Goal: Task Accomplishment & Management: Manage account settings

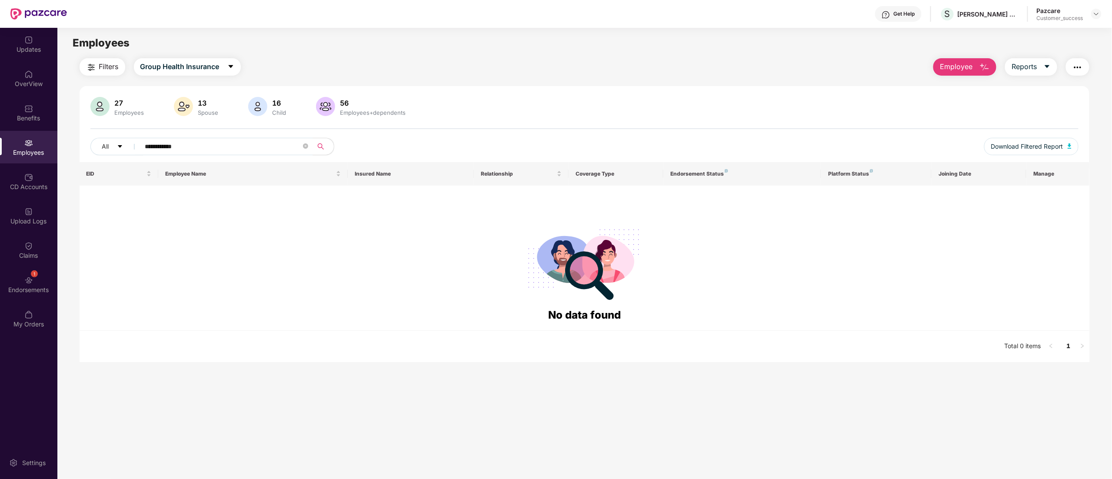
scroll to position [28, 0]
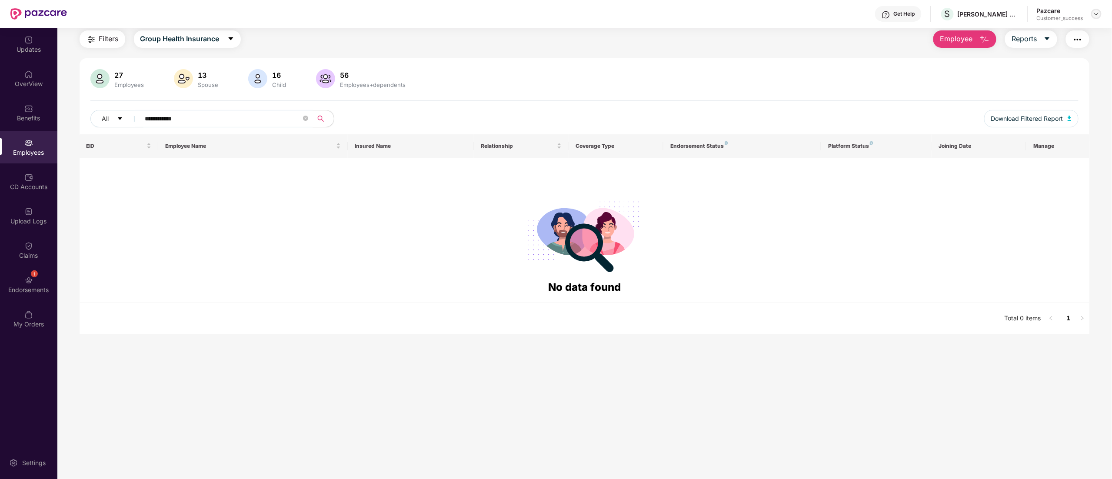
click at [1094, 15] on img at bounding box center [1096, 13] width 7 height 7
click at [1044, 32] on div "Switch to partner view" at bounding box center [1055, 34] width 113 height 17
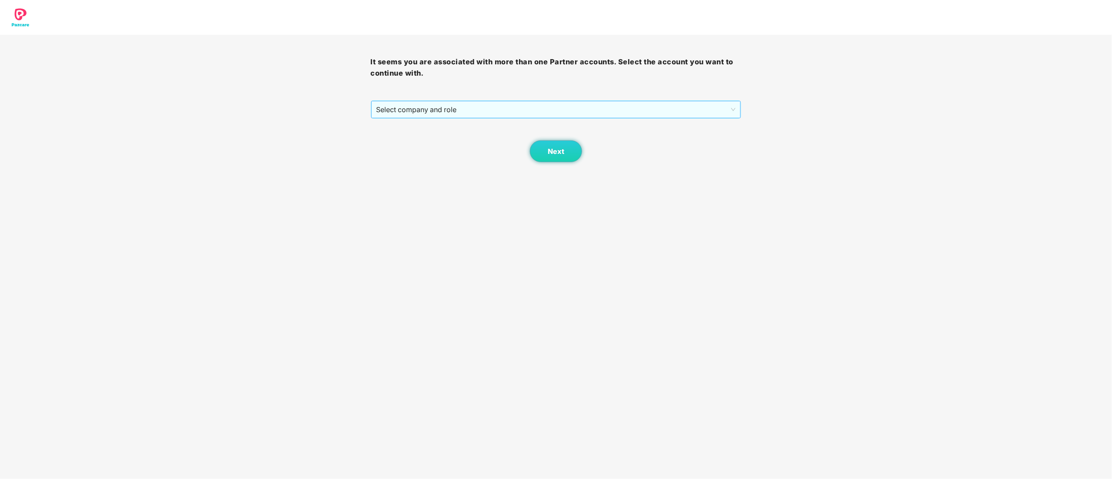
click at [400, 107] on span "Select company and role" at bounding box center [557, 109] width 360 height 17
click at [404, 146] on div "Pazcare - CUSTOMER_SUCCESS" at bounding box center [556, 141] width 371 height 14
click at [569, 153] on button "Next" at bounding box center [556, 151] width 52 height 22
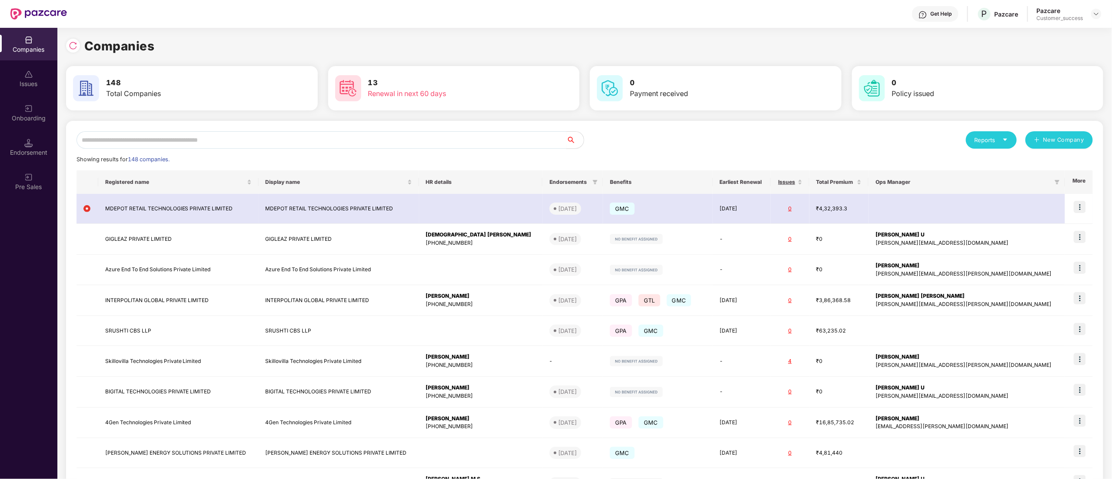
click at [111, 144] on input "text" at bounding box center [322, 139] width 490 height 17
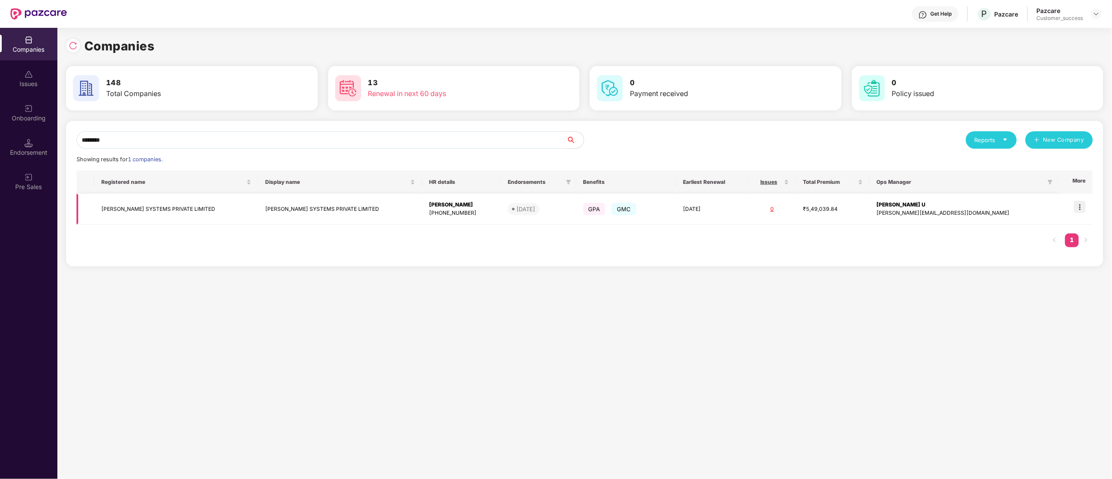
type input "********"
click at [1080, 208] on img at bounding box center [1080, 207] width 12 height 12
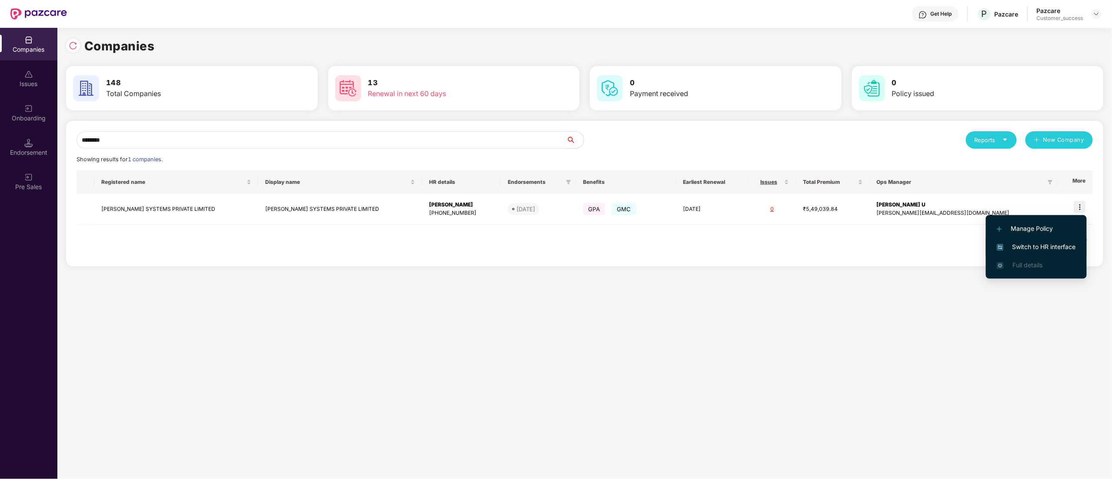
click at [1039, 247] on span "Switch to HR interface" at bounding box center [1036, 247] width 79 height 10
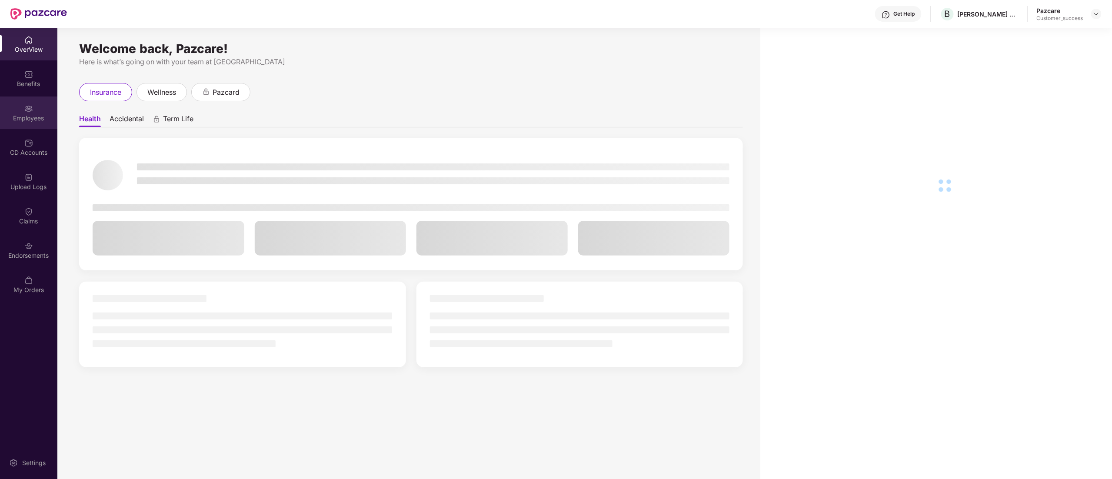
click at [17, 117] on div "Employees" at bounding box center [28, 118] width 57 height 9
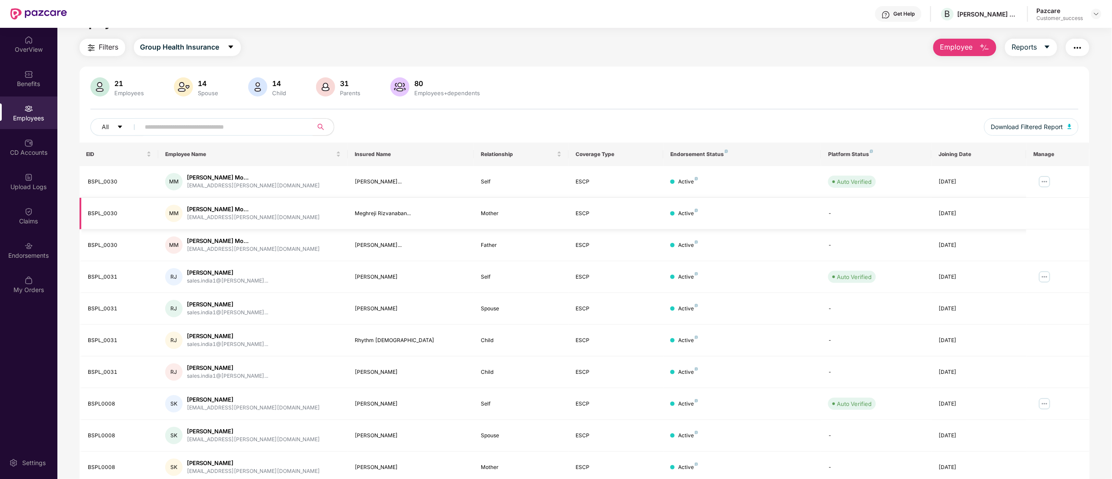
scroll to position [0, 0]
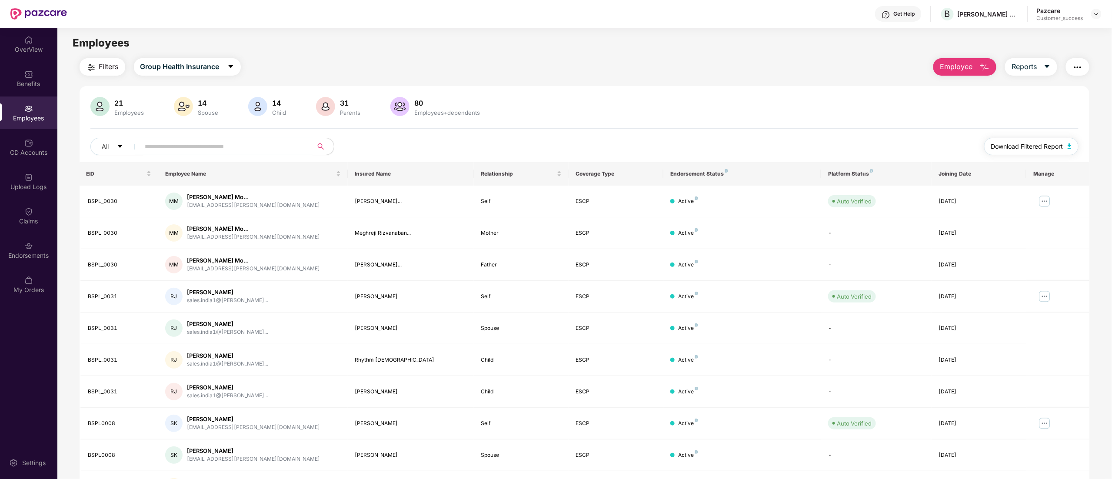
click at [1046, 144] on span "Download Filtered Report" at bounding box center [1027, 147] width 72 height 10
click at [1097, 9] on div at bounding box center [1096, 14] width 10 height 10
click at [1047, 31] on div "Switch to partner view" at bounding box center [1055, 34] width 113 height 17
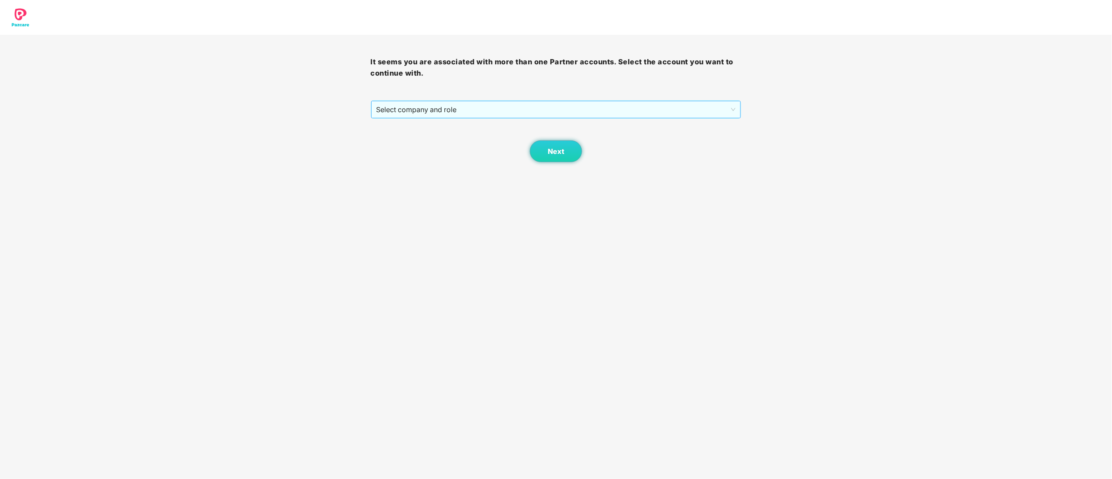
click at [421, 103] on span "Select company and role" at bounding box center [557, 109] width 360 height 17
click at [411, 140] on div "Pazcare - CUSTOMER_SUCCESS" at bounding box center [557, 141] width 360 height 10
click at [561, 146] on button "Next" at bounding box center [556, 151] width 52 height 22
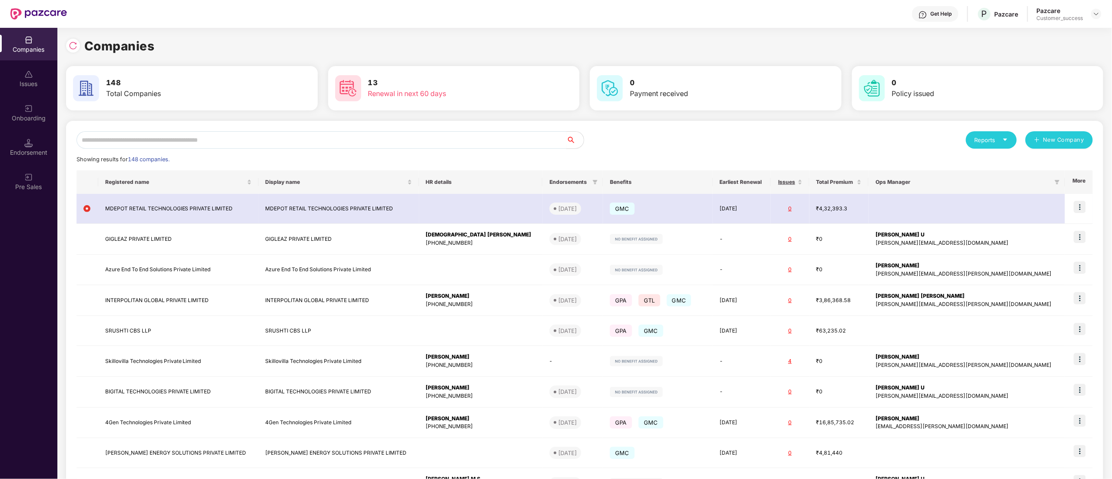
click at [140, 144] on input "text" at bounding box center [322, 139] width 490 height 17
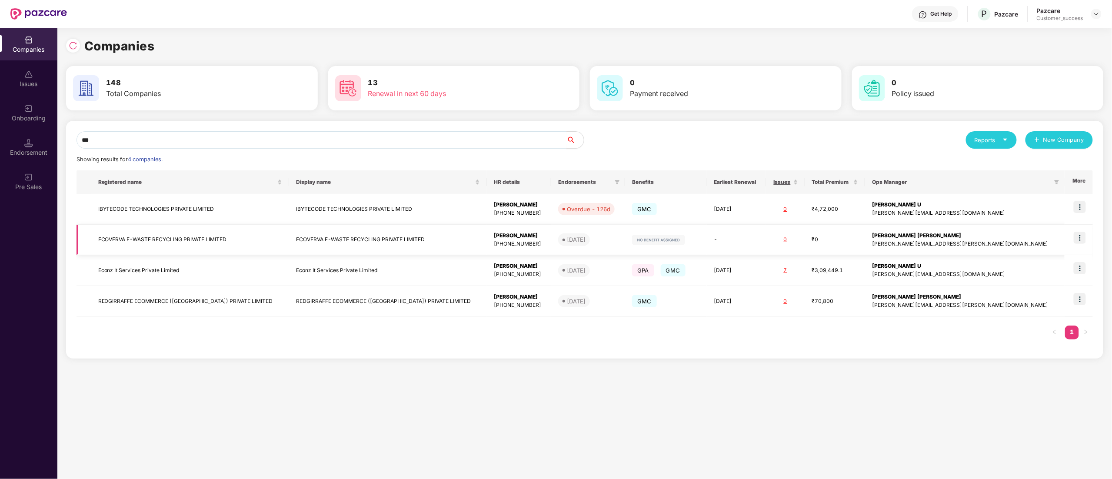
type input "***"
click at [1089, 238] on td at bounding box center [1079, 240] width 28 height 31
click at [1079, 238] on img at bounding box center [1080, 238] width 12 height 12
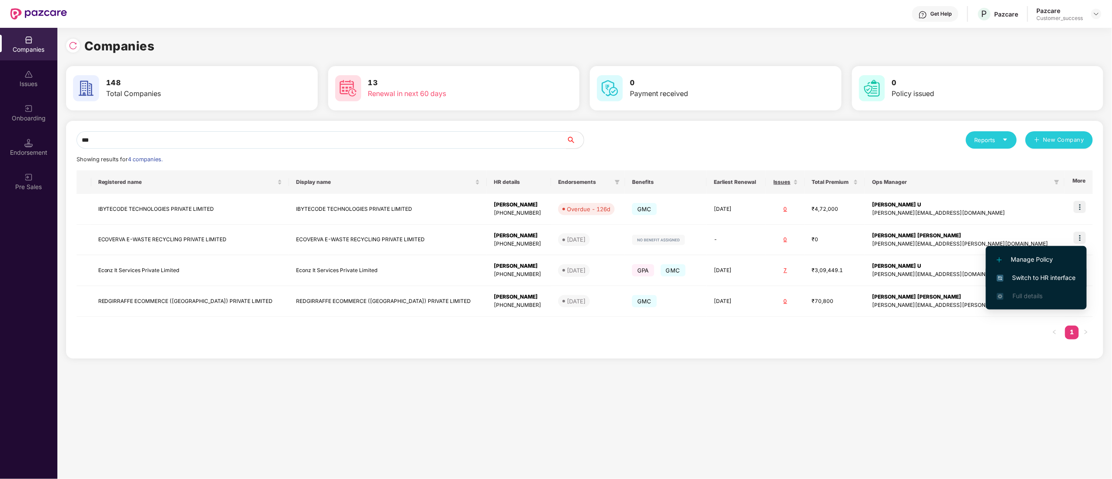
click at [1063, 277] on span "Switch to HR interface" at bounding box center [1036, 278] width 79 height 10
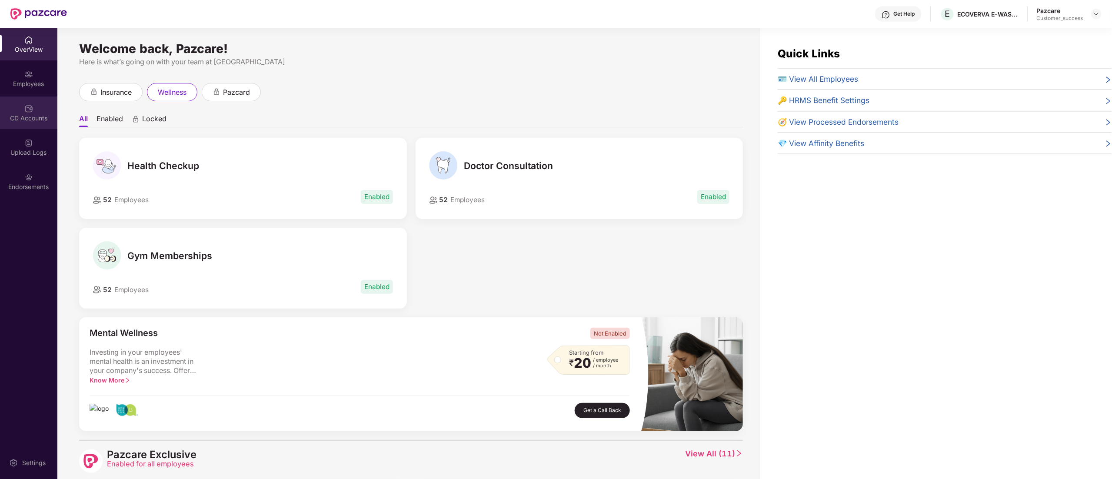
click at [26, 101] on div "CD Accounts" at bounding box center [28, 113] width 57 height 33
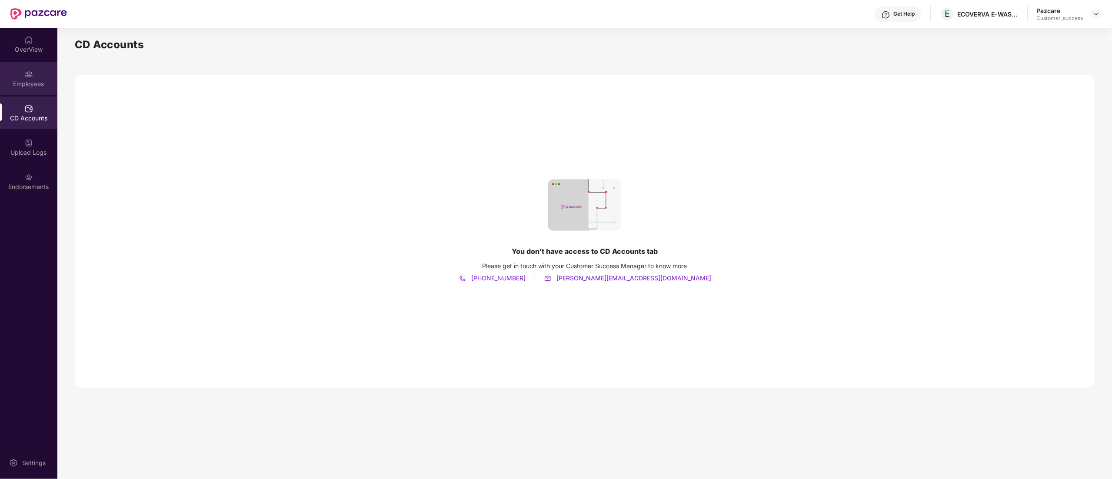
click at [30, 84] on div "Employees" at bounding box center [28, 84] width 57 height 9
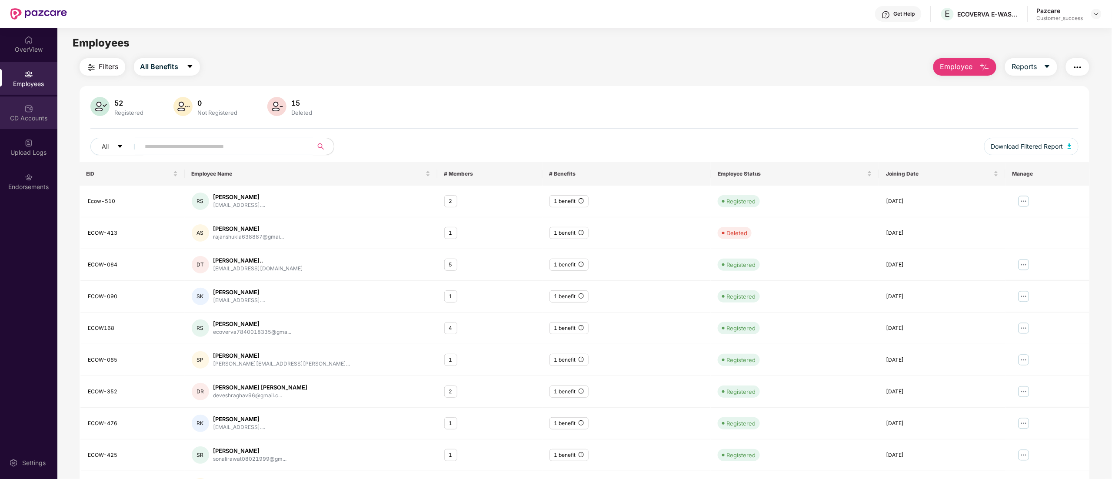
click at [29, 116] on div "CD Accounts" at bounding box center [28, 118] width 57 height 9
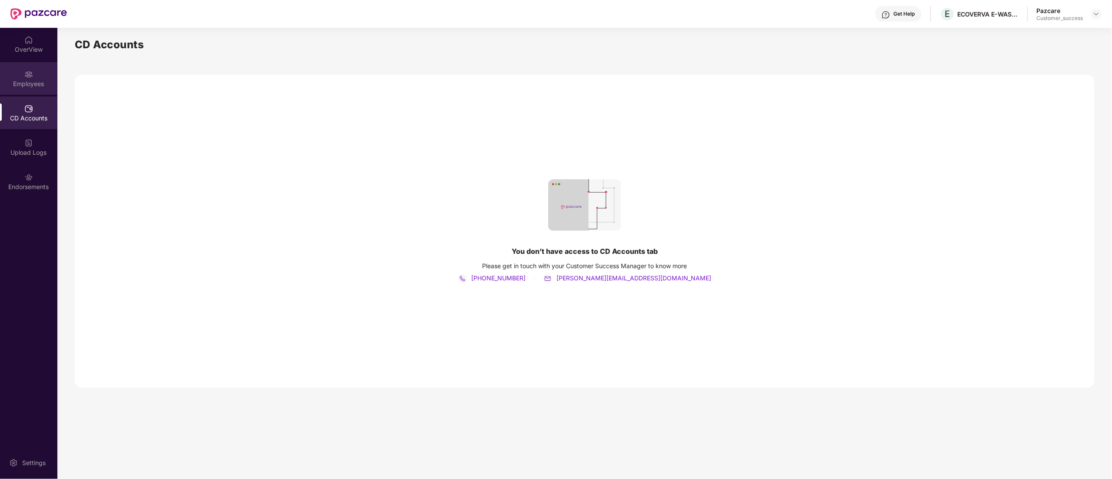
click at [30, 90] on div "Employees" at bounding box center [28, 78] width 57 height 33
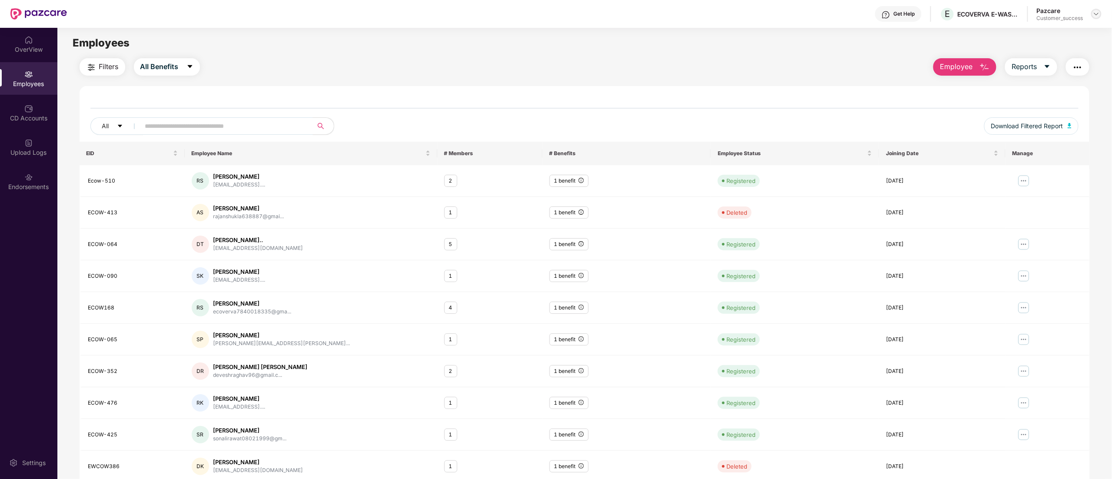
click at [1097, 10] on img at bounding box center [1096, 13] width 7 height 7
click at [1044, 33] on div "Switch to partner view" at bounding box center [1055, 34] width 113 height 17
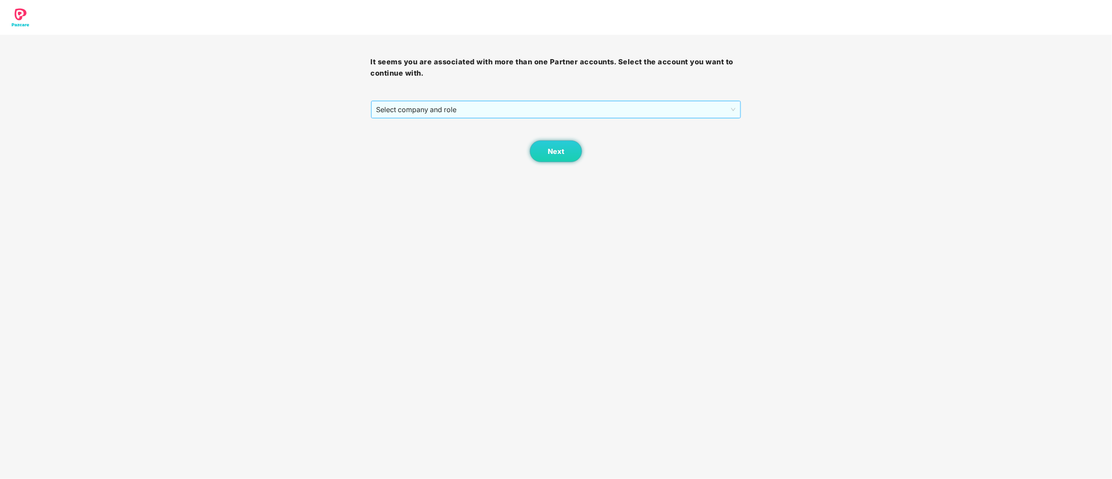
click at [413, 113] on span "Select company and role" at bounding box center [557, 109] width 360 height 17
click at [416, 141] on div "Pazcare - CUSTOMER_SUCCESS" at bounding box center [557, 141] width 360 height 10
click at [552, 152] on span "Next" at bounding box center [556, 151] width 17 height 8
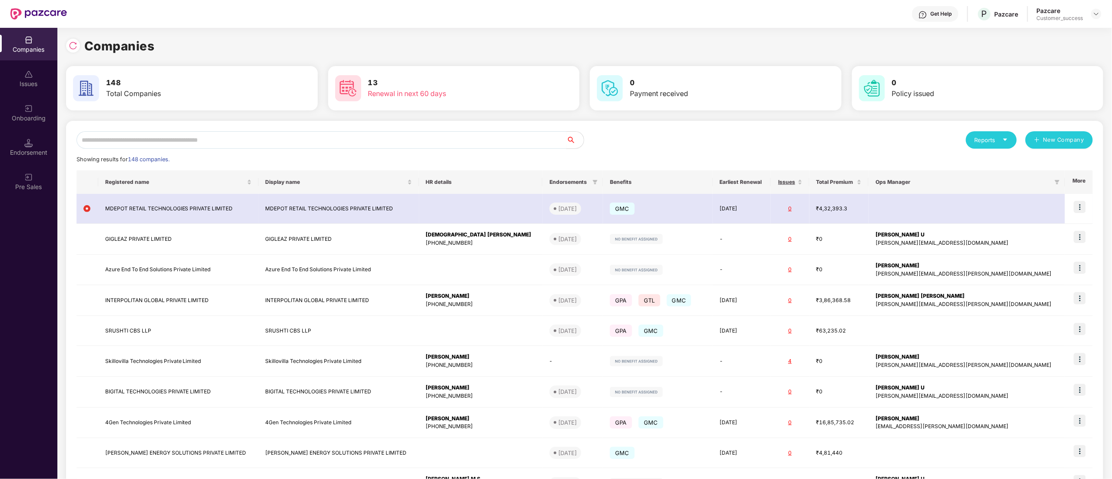
click at [144, 141] on input "text" at bounding box center [322, 139] width 490 height 17
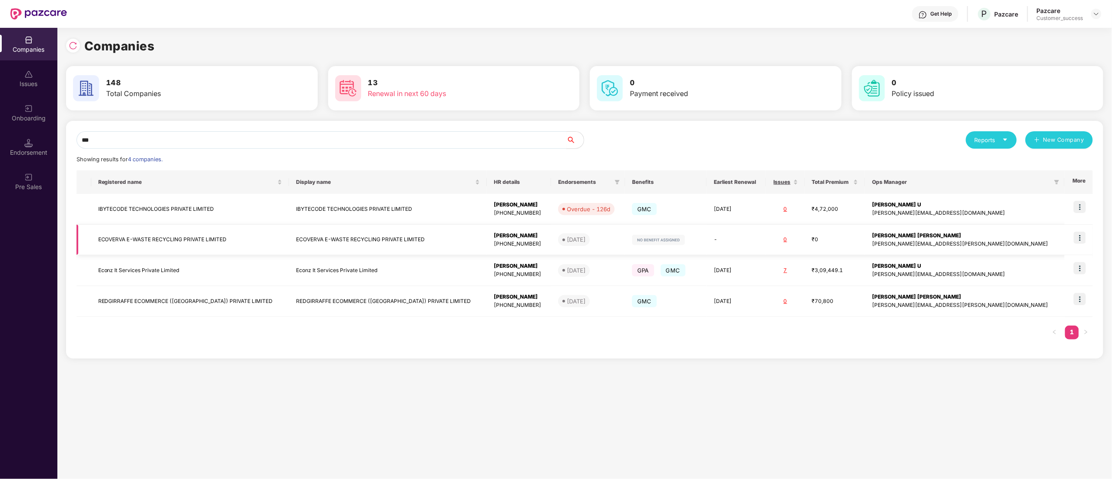
type input "***"
click at [145, 240] on td "ECOVERVA E-WASTE RECYCLING PRIVATE LIMITED" at bounding box center [190, 240] width 198 height 31
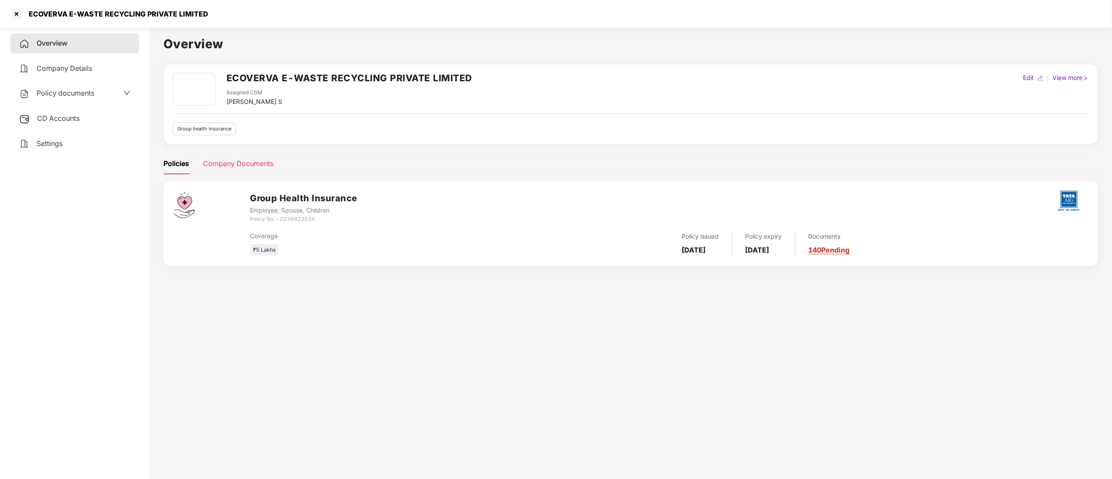
click at [244, 162] on div "Company Documents" at bounding box center [238, 163] width 70 height 11
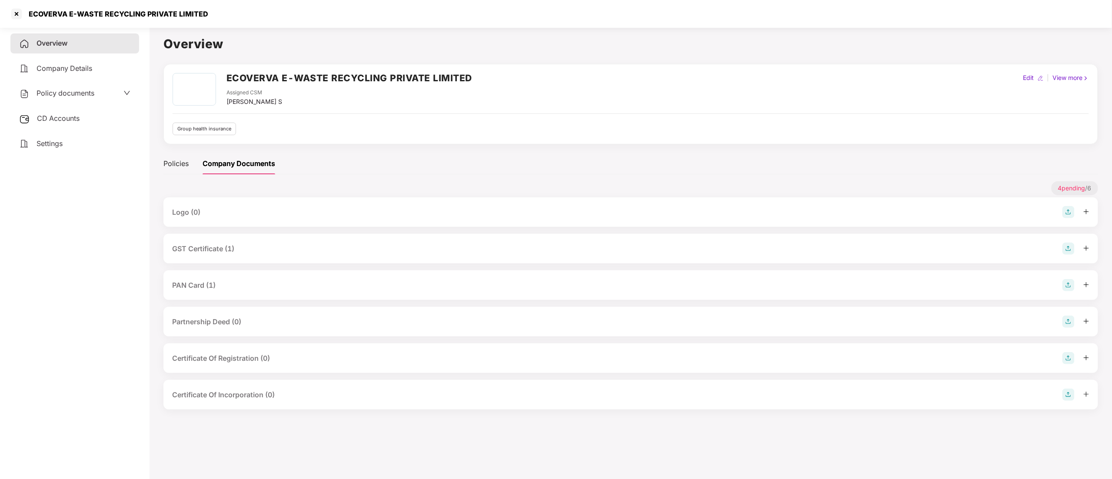
click at [77, 90] on span "Policy documents" at bounding box center [66, 93] width 58 height 9
click at [57, 153] on div "Group Health Insurance" at bounding box center [75, 152] width 110 height 11
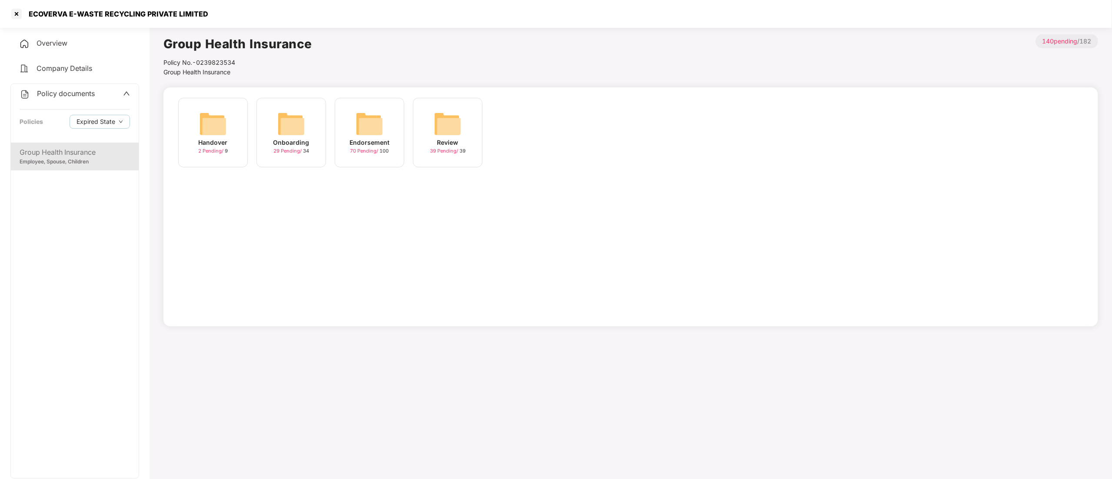
click at [283, 139] on div "Onboarding" at bounding box center [291, 143] width 36 height 10
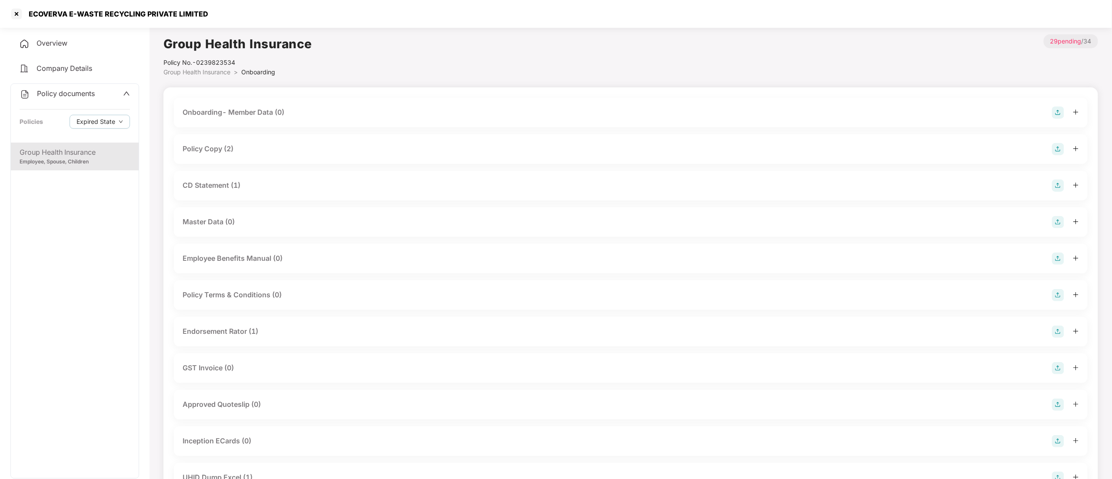
click at [228, 143] on div "Policy Copy (2)" at bounding box center [631, 149] width 897 height 12
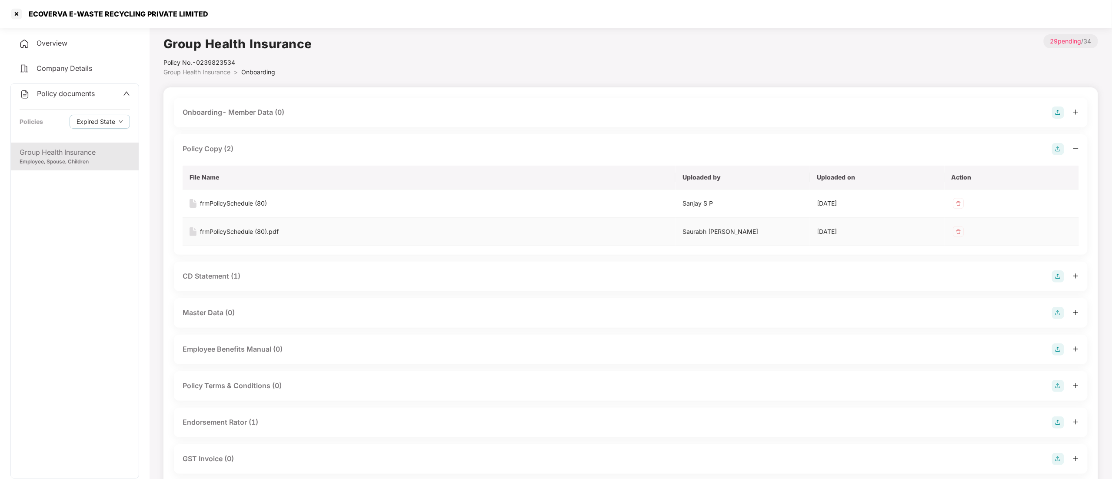
click at [243, 235] on div "frmPolicySchedule (80).pdf" at bounding box center [239, 232] width 79 height 10
click at [94, 154] on div "Group Health Insurance" at bounding box center [75, 152] width 110 height 11
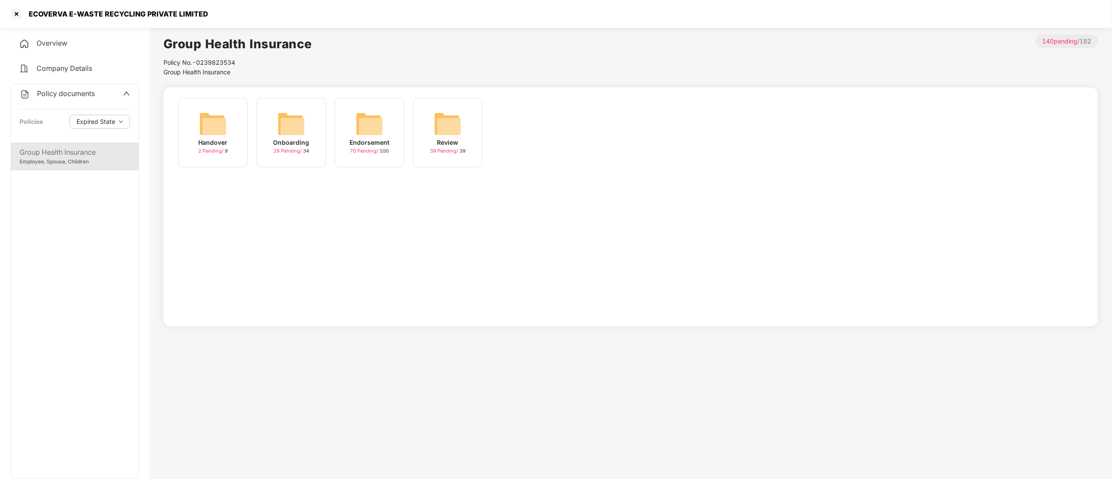
click at [381, 127] on img at bounding box center [370, 124] width 28 height 28
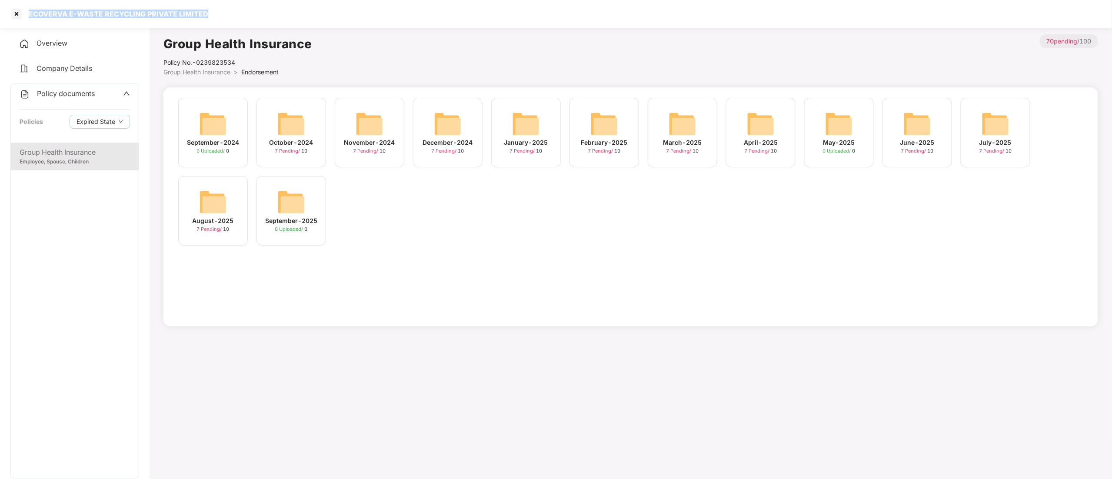
drag, startPoint x: 30, startPoint y: 12, endPoint x: 232, endPoint y: 16, distance: 201.8
click at [232, 16] on div "ECOVERVA E-WASTE RECYCLING PRIVATE LIMITED" at bounding box center [556, 14] width 1112 height 28
copy div "ECOVERVA E-WASTE RECYCLING PRIVATE LIMITED"
click at [210, 192] on img at bounding box center [213, 202] width 28 height 28
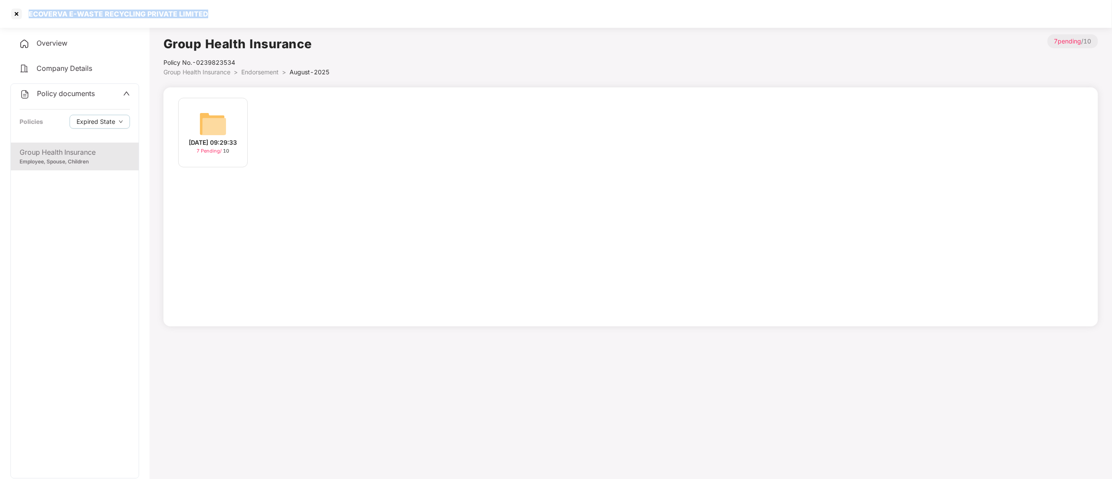
click at [214, 118] on img at bounding box center [213, 124] width 28 height 28
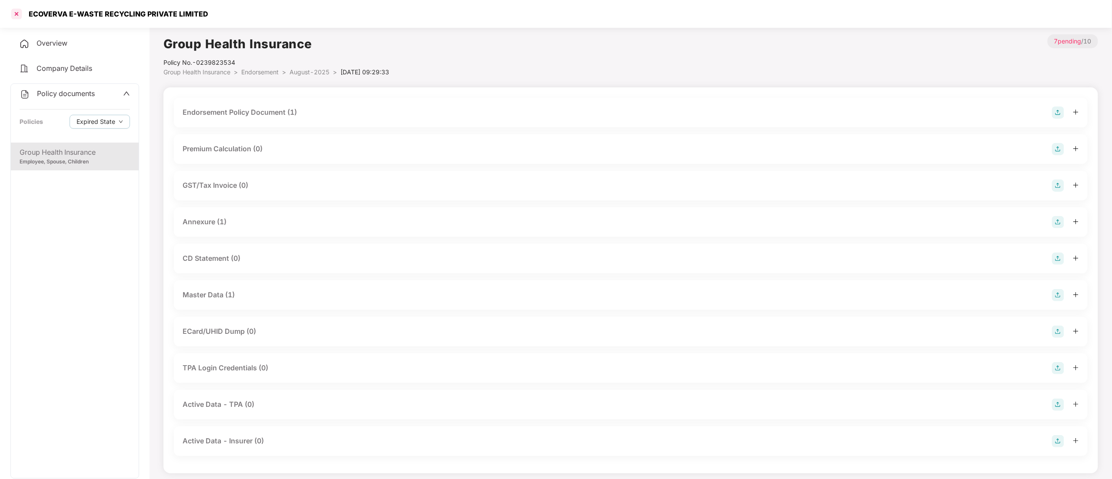
click at [19, 14] on div at bounding box center [17, 14] width 14 height 14
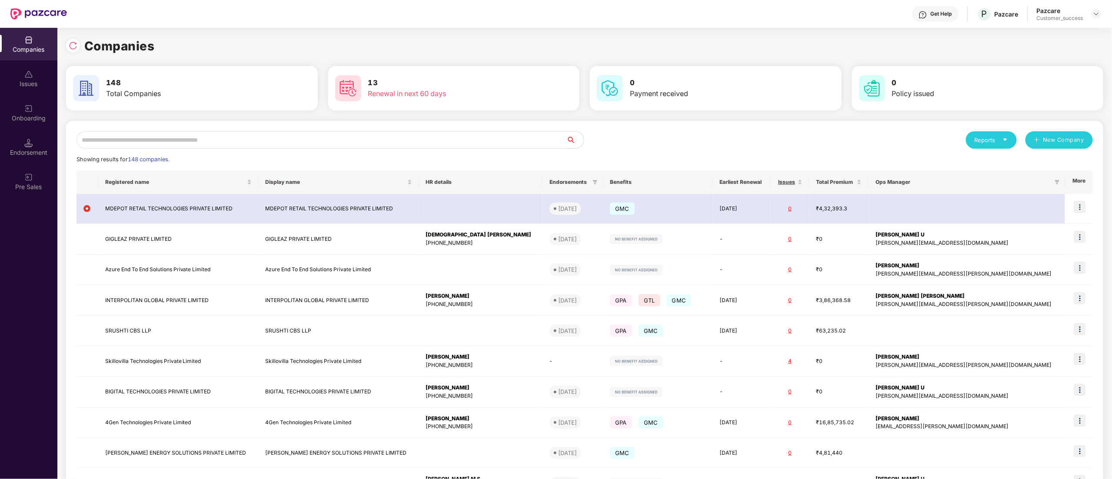
click at [162, 143] on input "text" at bounding box center [322, 139] width 490 height 17
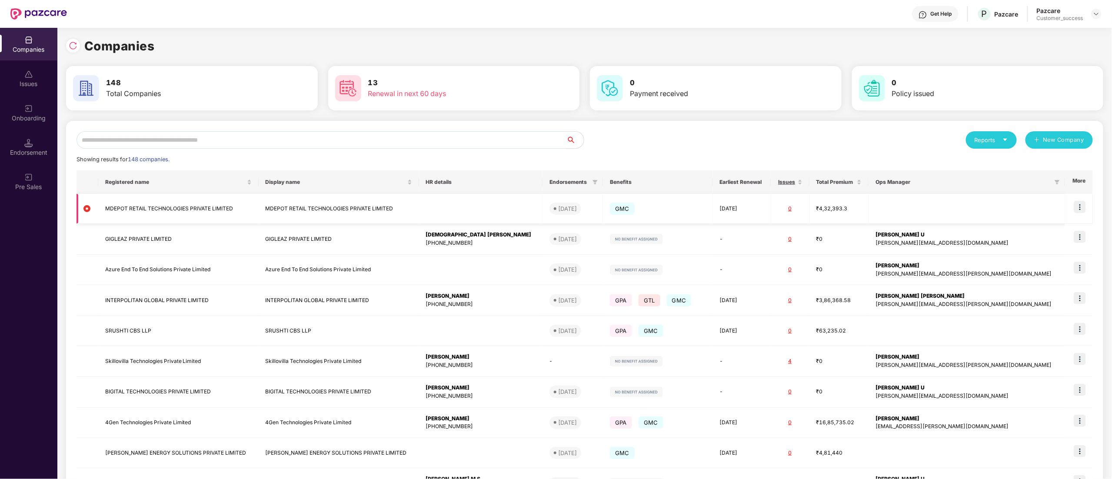
click at [1083, 207] on img at bounding box center [1080, 207] width 12 height 12
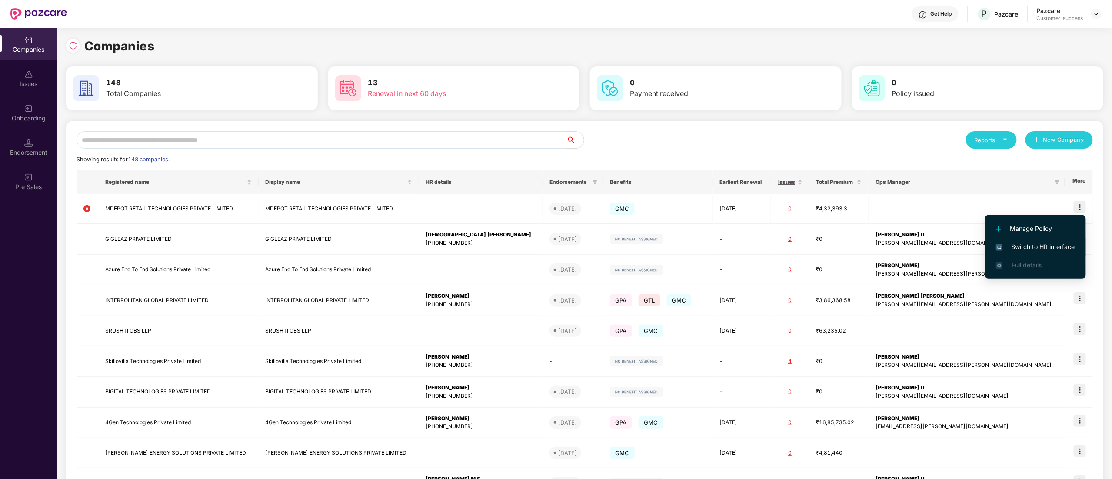
click at [1059, 246] on span "Switch to HR interface" at bounding box center [1035, 247] width 79 height 10
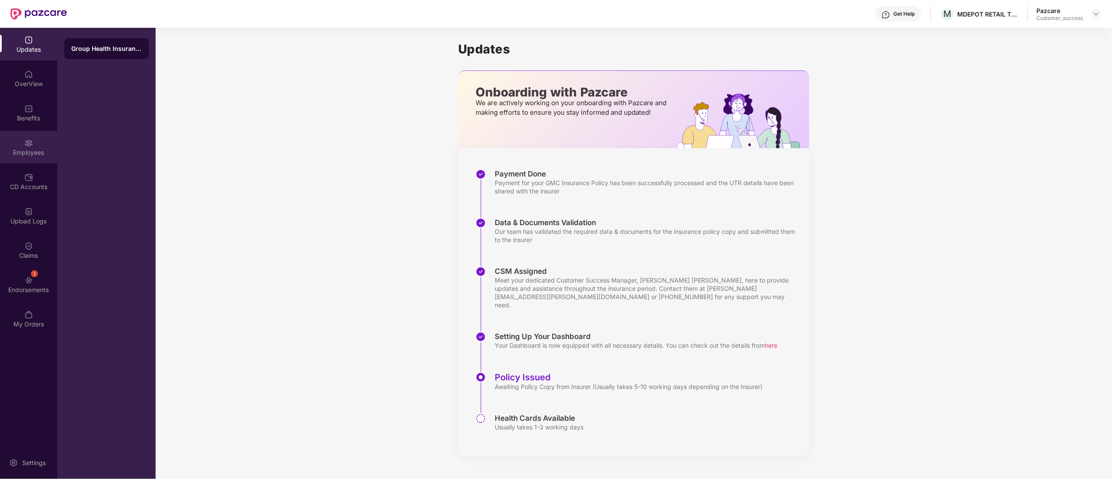
click at [20, 152] on div "Employees" at bounding box center [28, 152] width 57 height 9
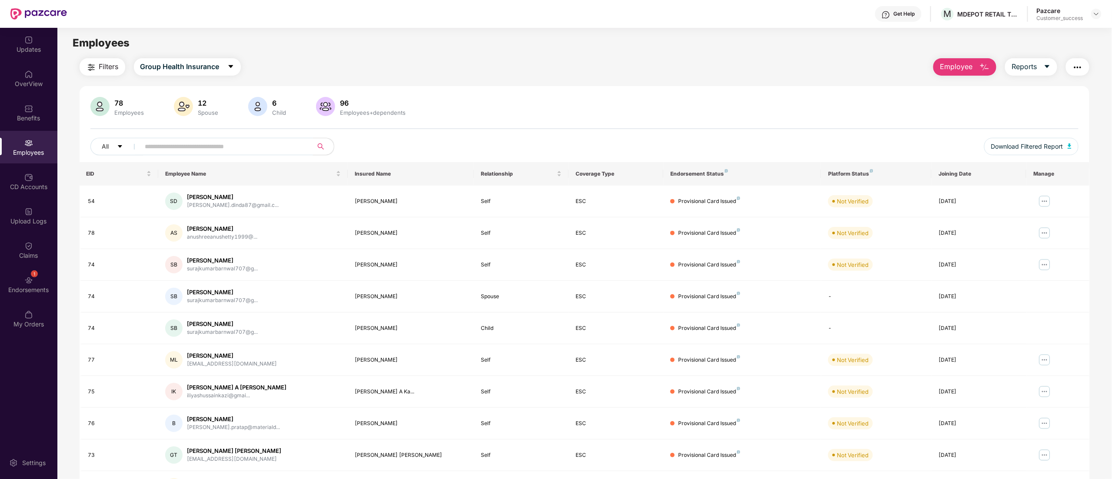
click at [174, 145] on input "text" at bounding box center [223, 146] width 156 height 13
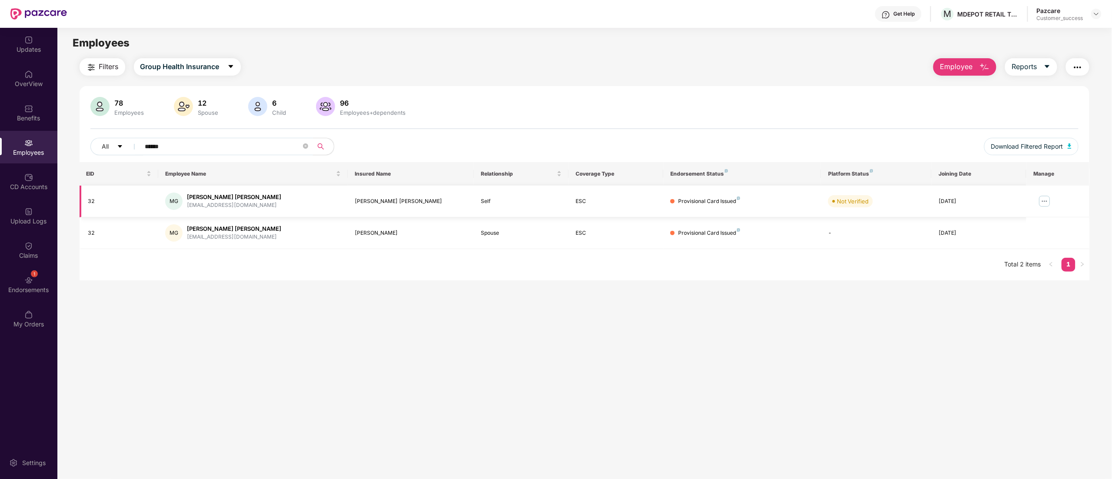
type input "******"
click at [1047, 201] on img at bounding box center [1045, 201] width 14 height 14
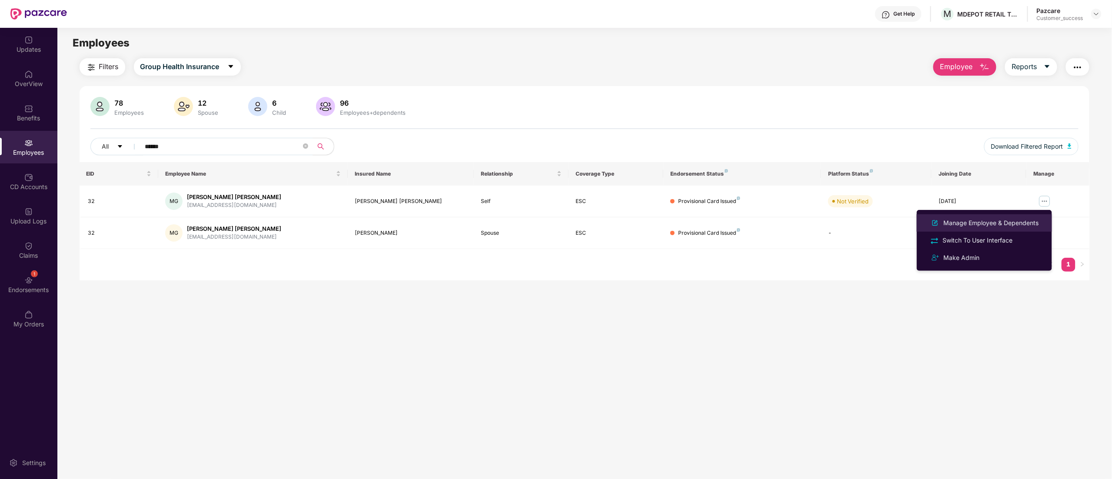
click at [967, 220] on div "Manage Employee & Dependents" at bounding box center [991, 223] width 99 height 10
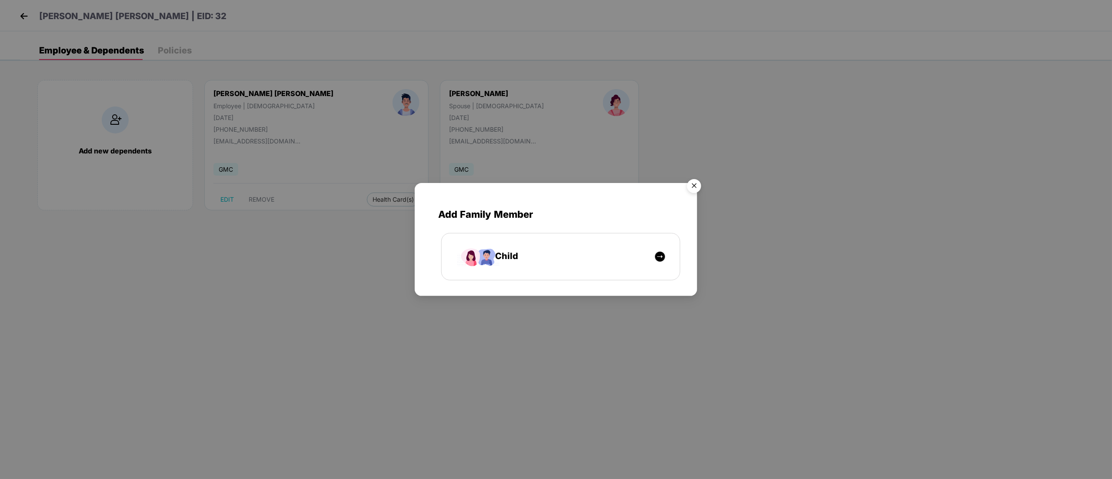
click at [701, 183] on img "Close" at bounding box center [694, 187] width 24 height 24
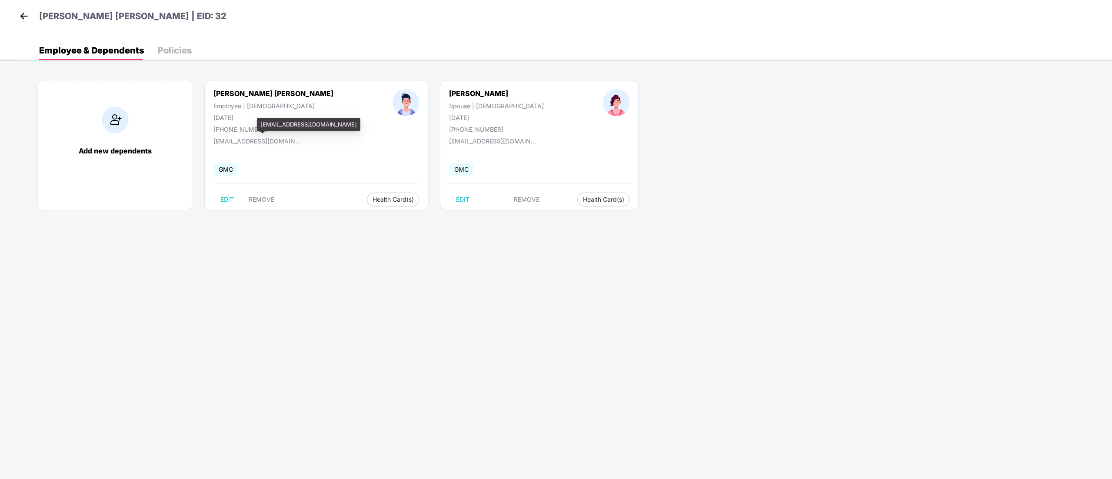
click at [254, 143] on div "[EMAIL_ADDRESS][DOMAIN_NAME]" at bounding box center [256, 140] width 87 height 7
copy div "[EMAIL_ADDRESS][DOMAIN_NAME]"
click at [21, 13] on img at bounding box center [23, 16] width 13 height 13
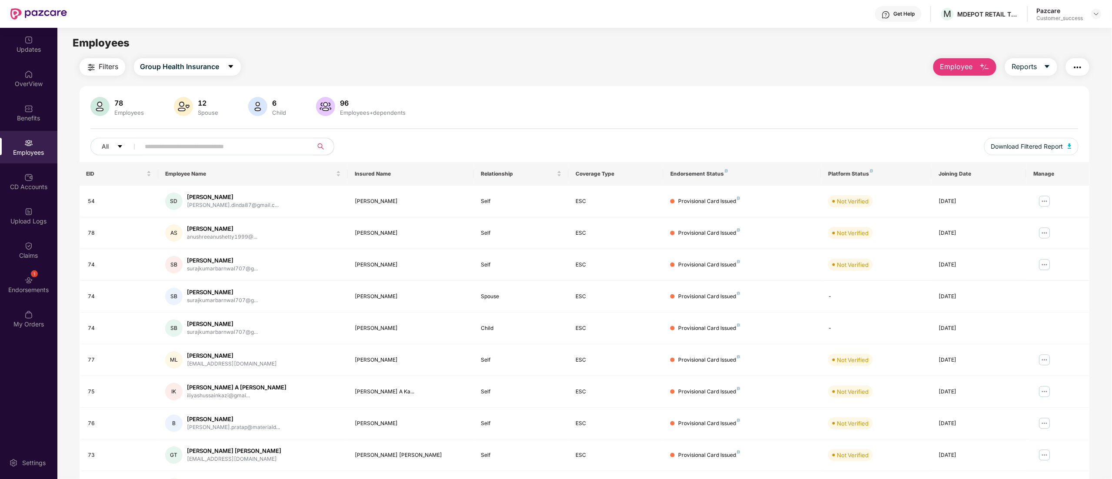
click at [1084, 66] on button "button" at bounding box center [1077, 66] width 23 height 17
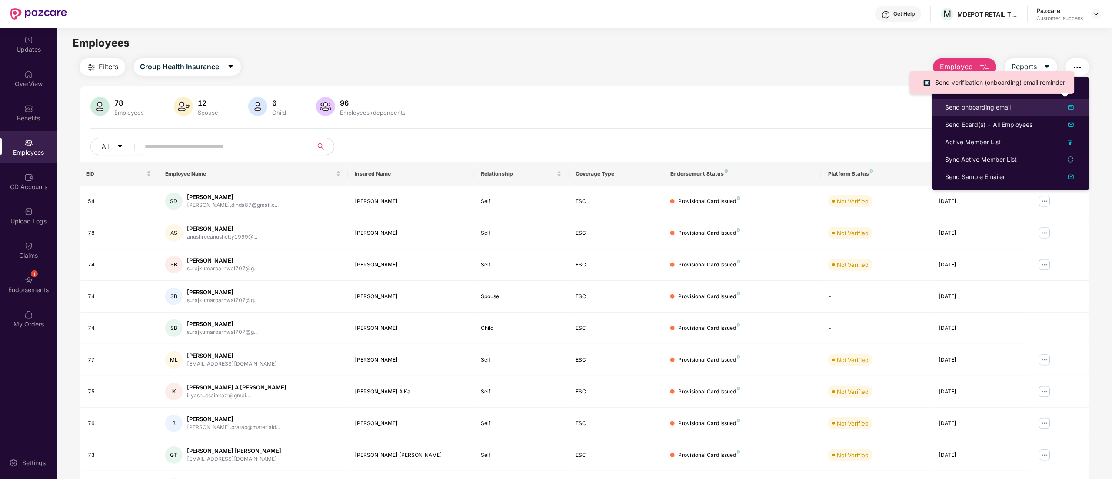
click at [962, 106] on div "Send onboarding email" at bounding box center [979, 108] width 66 height 10
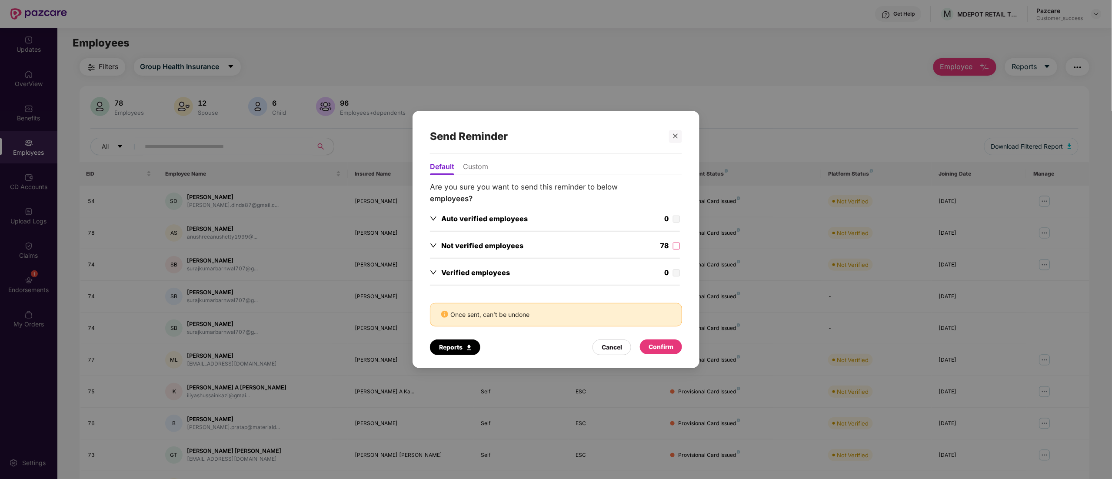
click at [477, 163] on li "Custom" at bounding box center [475, 168] width 25 height 13
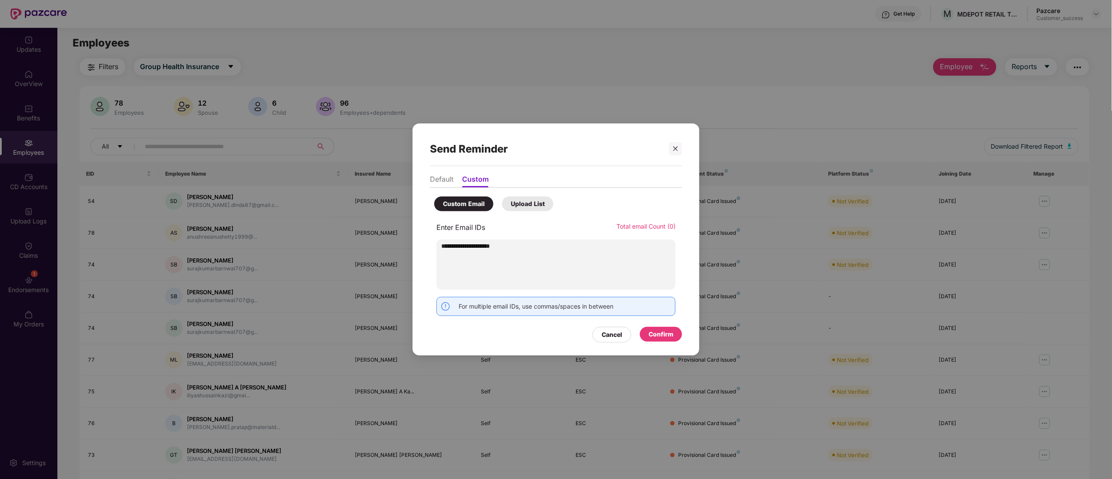
type input "**********"
click at [661, 337] on div "Confirm" at bounding box center [661, 335] width 25 height 10
click at [439, 178] on li "Default" at bounding box center [441, 181] width 23 height 13
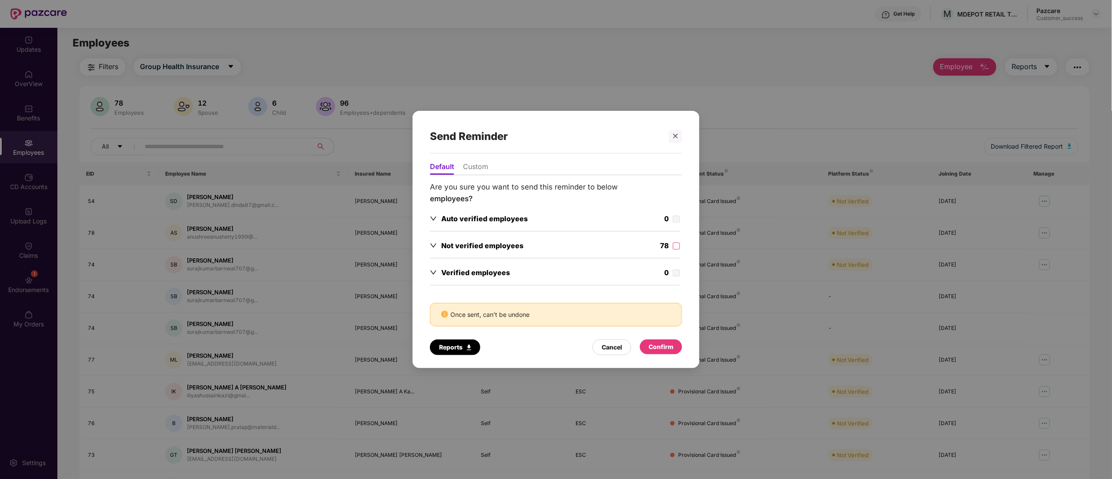
click at [467, 163] on li "Custom" at bounding box center [475, 168] width 25 height 13
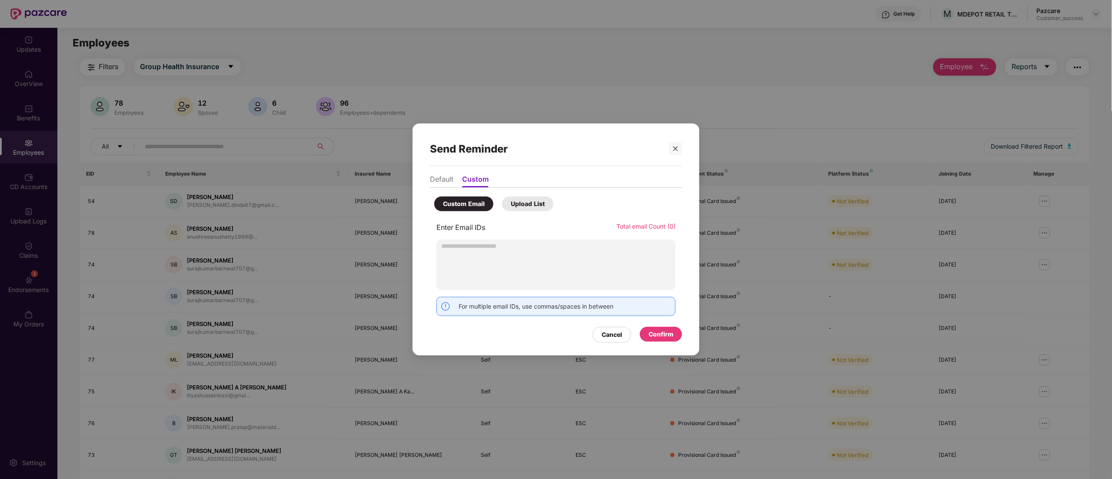
click at [529, 251] on input "text" at bounding box center [556, 246] width 239 height 13
click at [440, 248] on input "**********" at bounding box center [556, 246] width 239 height 13
type input "**********"
click at [658, 339] on div "Confirm" at bounding box center [661, 335] width 25 height 10
click at [489, 243] on input "**********" at bounding box center [556, 246] width 239 height 13
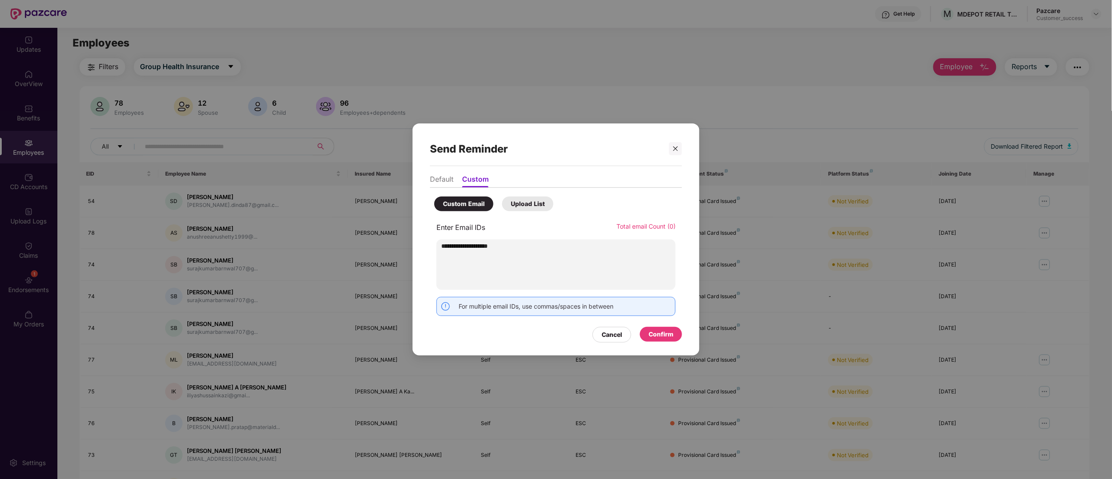
click at [489, 243] on input "**********" at bounding box center [556, 246] width 239 height 13
click at [673, 151] on icon "close" at bounding box center [676, 149] width 6 height 6
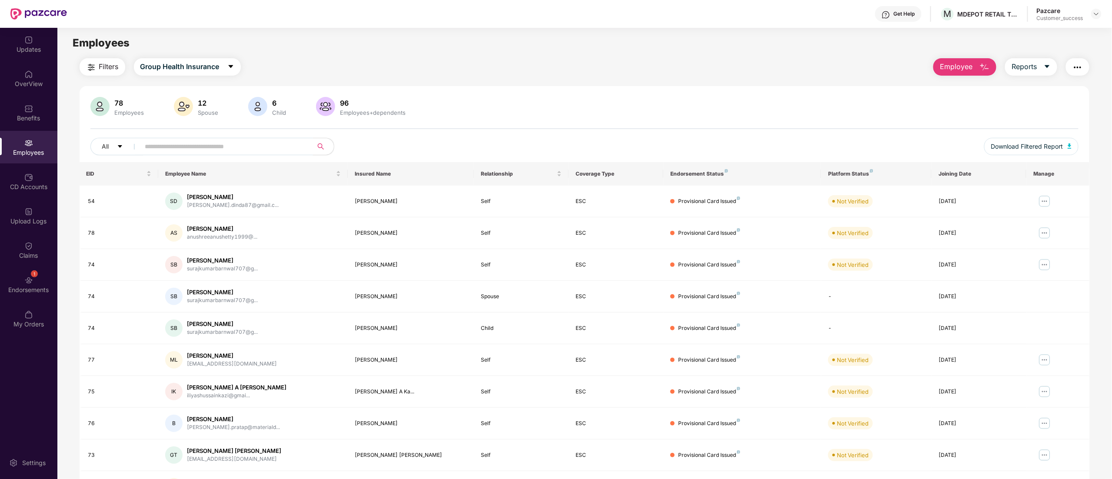
click at [227, 145] on input "text" at bounding box center [223, 146] width 156 height 13
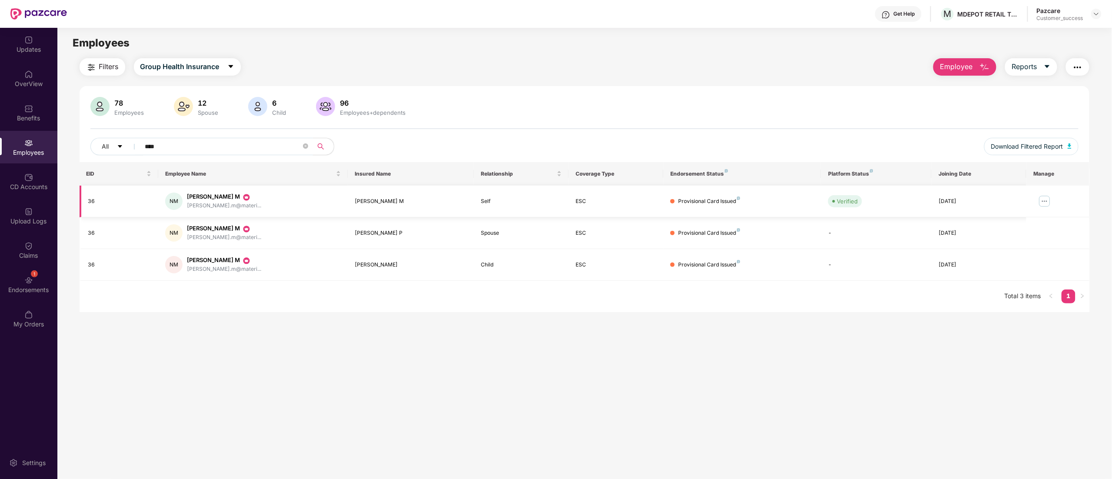
type input "****"
click at [1046, 203] on img at bounding box center [1045, 201] width 14 height 14
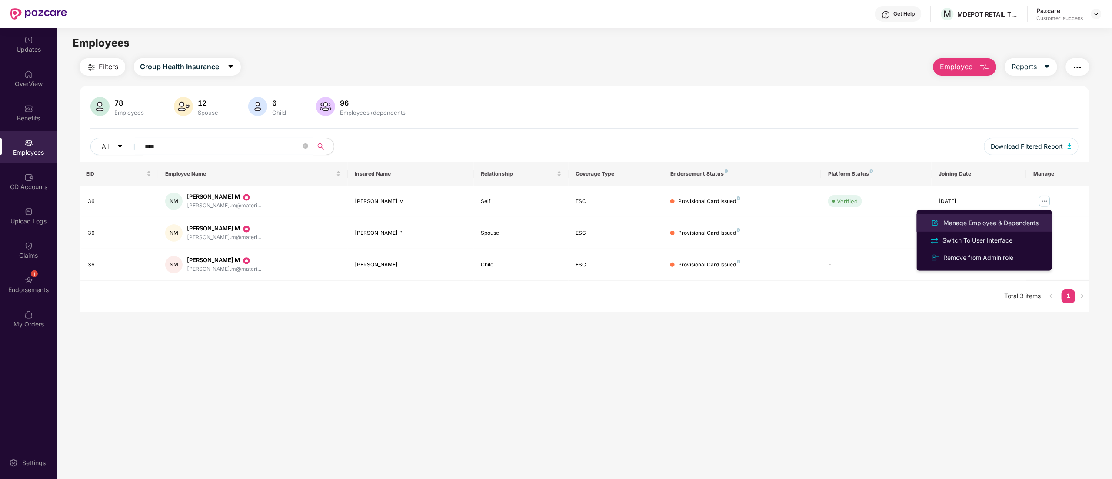
click at [988, 221] on div "Manage Employee & Dependents" at bounding box center [991, 223] width 99 height 10
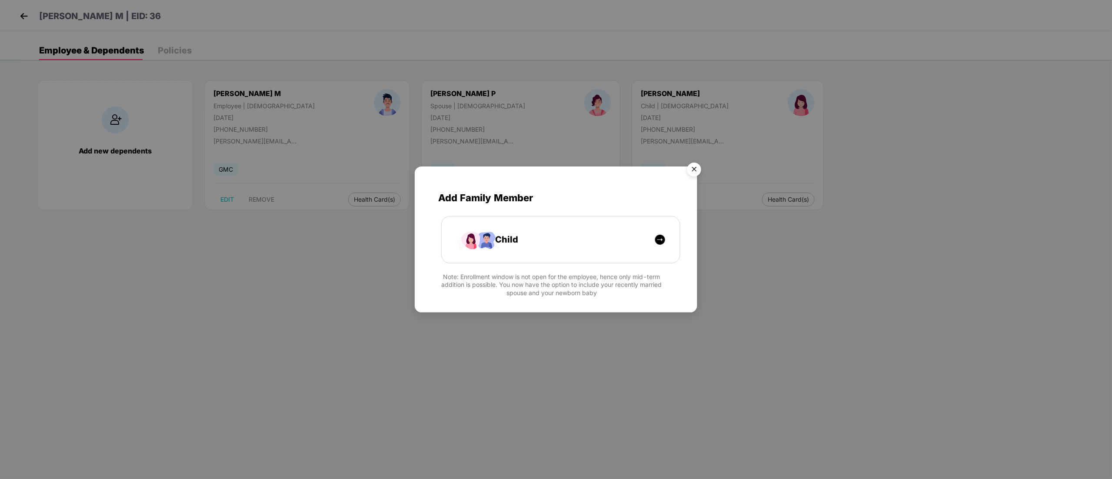
click at [697, 166] on img "Close" at bounding box center [694, 171] width 24 height 24
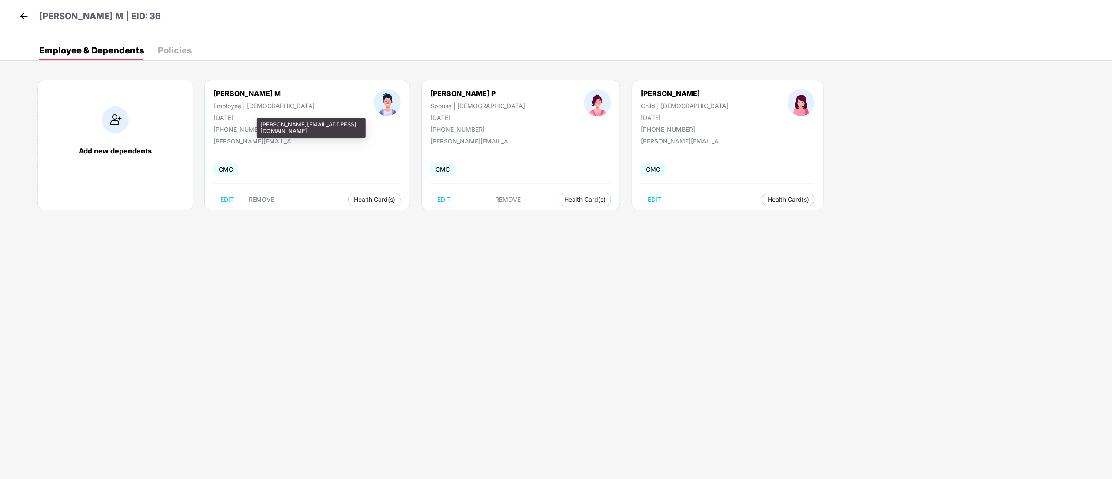
click at [237, 144] on div "[PERSON_NAME][EMAIL_ADDRESS][DOMAIN_NAME]" at bounding box center [256, 140] width 87 height 7
click at [279, 156] on div "[PERSON_NAME] M Employee | [DEMOGRAPHIC_DATA] [DATE] [PHONE_NUMBER] [PERSON_NAM…" at bounding box center [307, 145] width 206 height 130
click at [268, 122] on div "[PERSON_NAME][EMAIL_ADDRESS][DOMAIN_NAME]" at bounding box center [311, 128] width 109 height 20
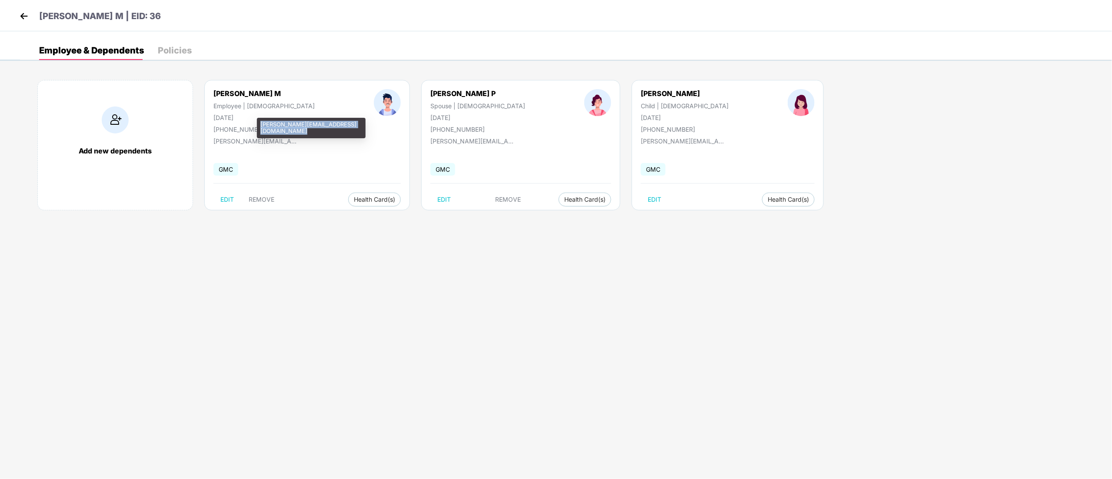
click at [268, 122] on div "[PERSON_NAME][EMAIL_ADDRESS][DOMAIN_NAME]" at bounding box center [311, 128] width 109 height 20
copy div "[PERSON_NAME][EMAIL_ADDRESS][DOMAIN_NAME]"
click at [27, 14] on img at bounding box center [23, 16] width 13 height 13
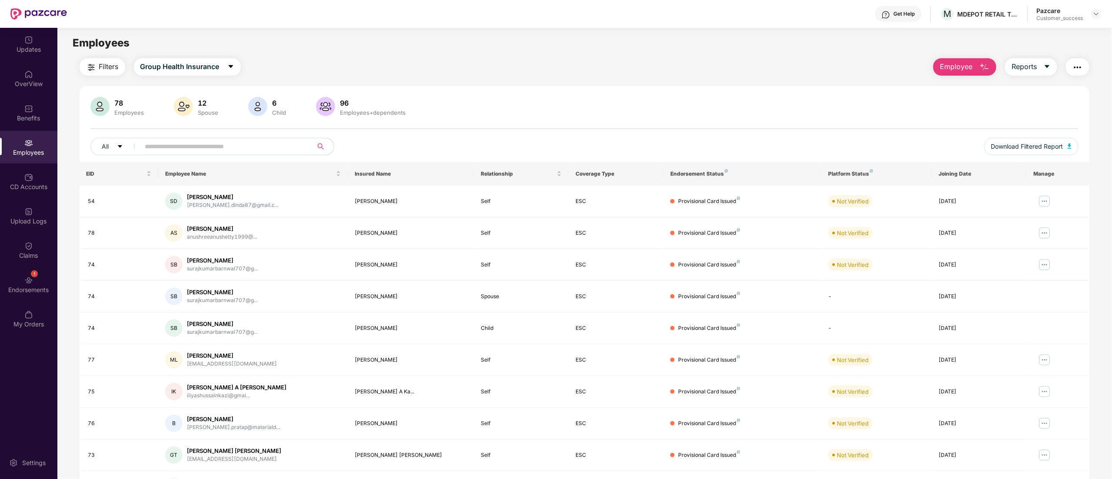
click at [967, 37] on div "Employees" at bounding box center [584, 43] width 1054 height 17
click at [947, 31] on div "MDEPOT RETAIL TECHNOLOGIES PRIVATE LIMITED" at bounding box center [994, 34] width 109 height 20
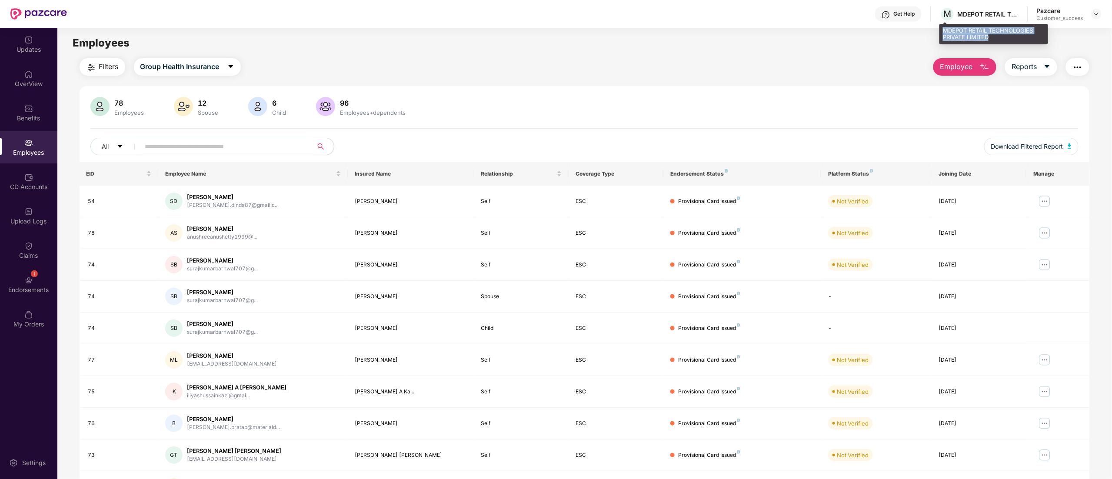
copy div "MDEPOT RETAIL TECHNOLOGIES PRIVATE LIMITED"
click at [896, 10] on div "Get Help" at bounding box center [898, 14] width 47 height 16
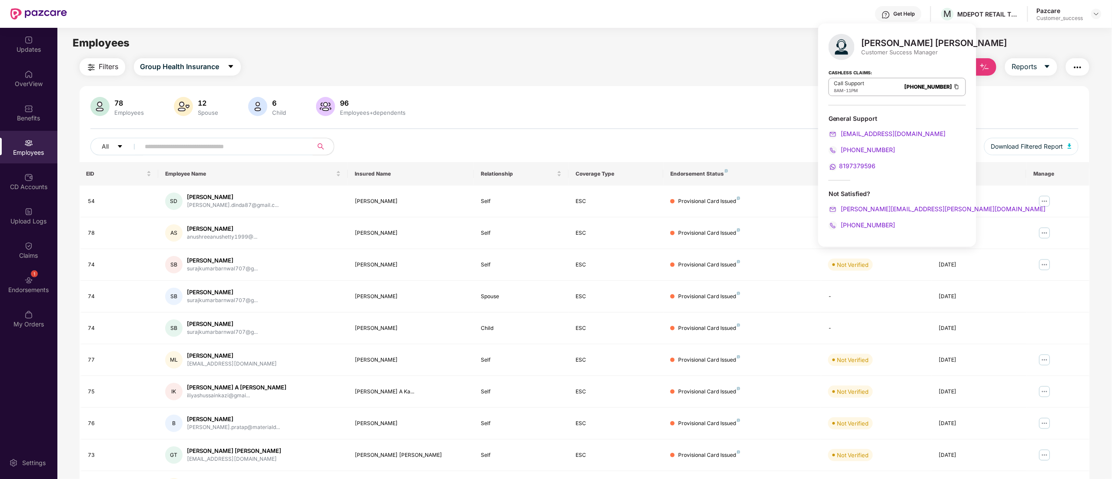
click at [670, 57] on main "Employees Filters Group Health Insurance Employee Reports 78 Employees 12 Spous…" at bounding box center [584, 267] width 1054 height 479
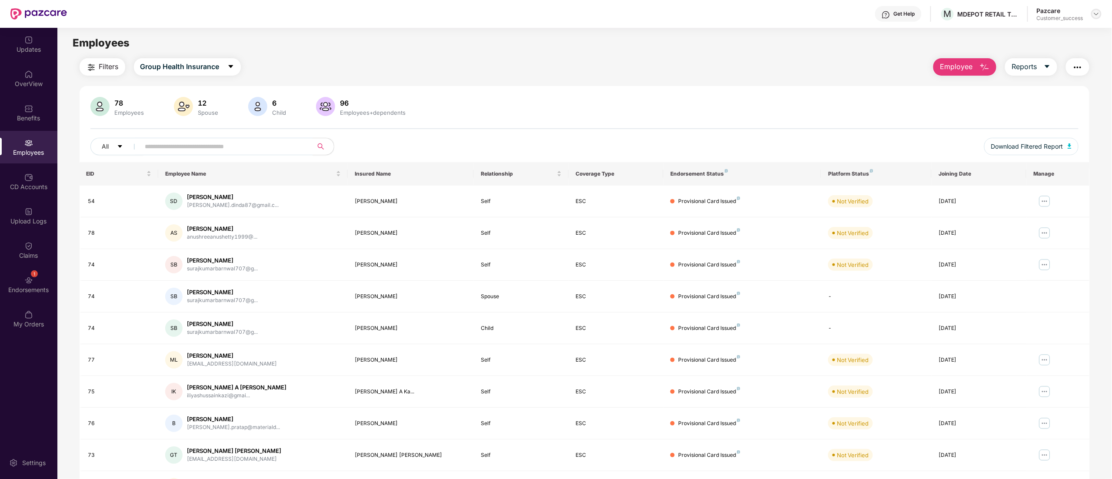
click at [1097, 13] on img at bounding box center [1096, 13] width 7 height 7
click at [1050, 37] on div "Switch to partner view" at bounding box center [1055, 34] width 113 height 17
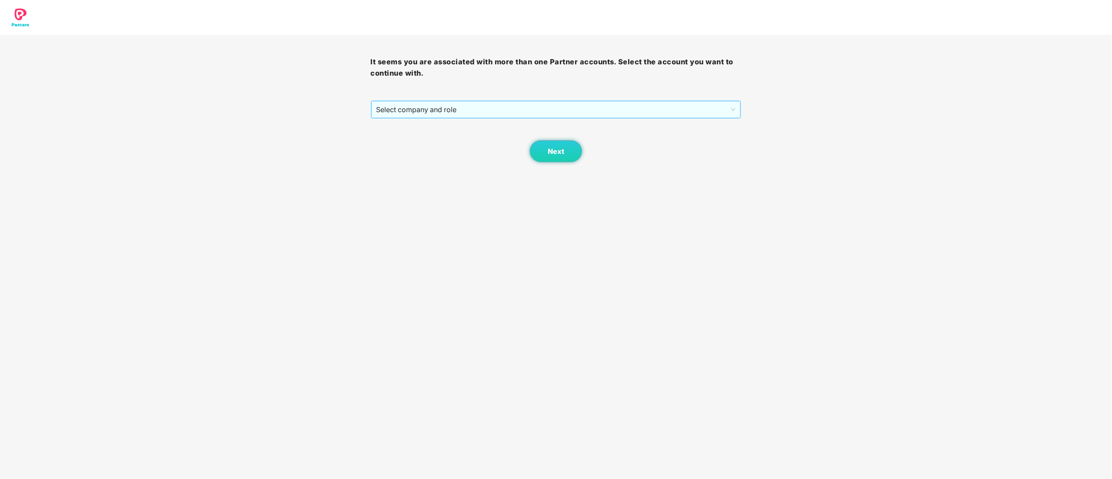
click at [432, 112] on span "Select company and role" at bounding box center [557, 109] width 360 height 17
drag, startPoint x: 423, startPoint y: 144, endPoint x: 446, endPoint y: 143, distance: 23.1
click at [423, 144] on div "Pazcare - CUSTOMER_SUCCESS" at bounding box center [557, 141] width 360 height 10
click at [550, 146] on button "Next" at bounding box center [556, 151] width 52 height 22
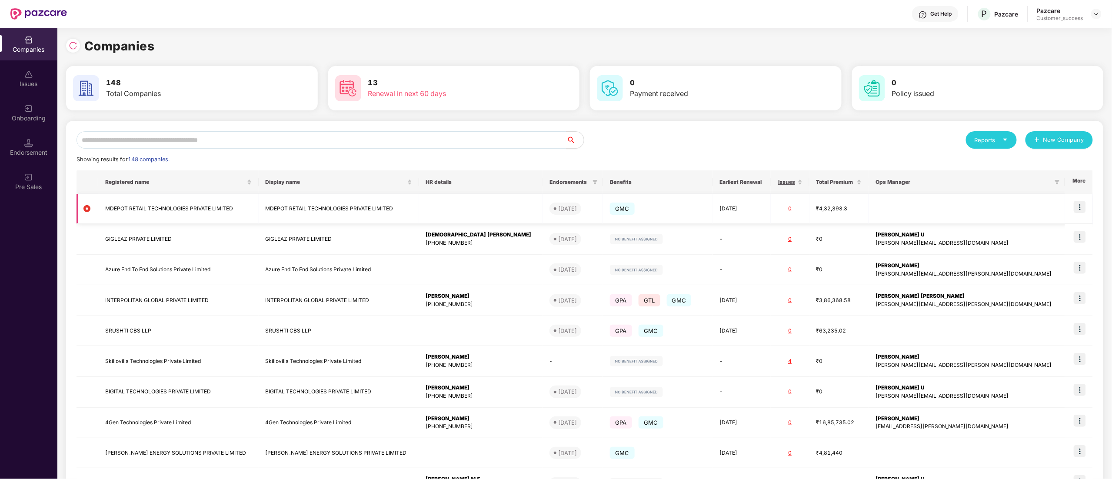
click at [1079, 207] on img at bounding box center [1080, 207] width 12 height 12
